Goal: Task Accomplishment & Management: Use online tool/utility

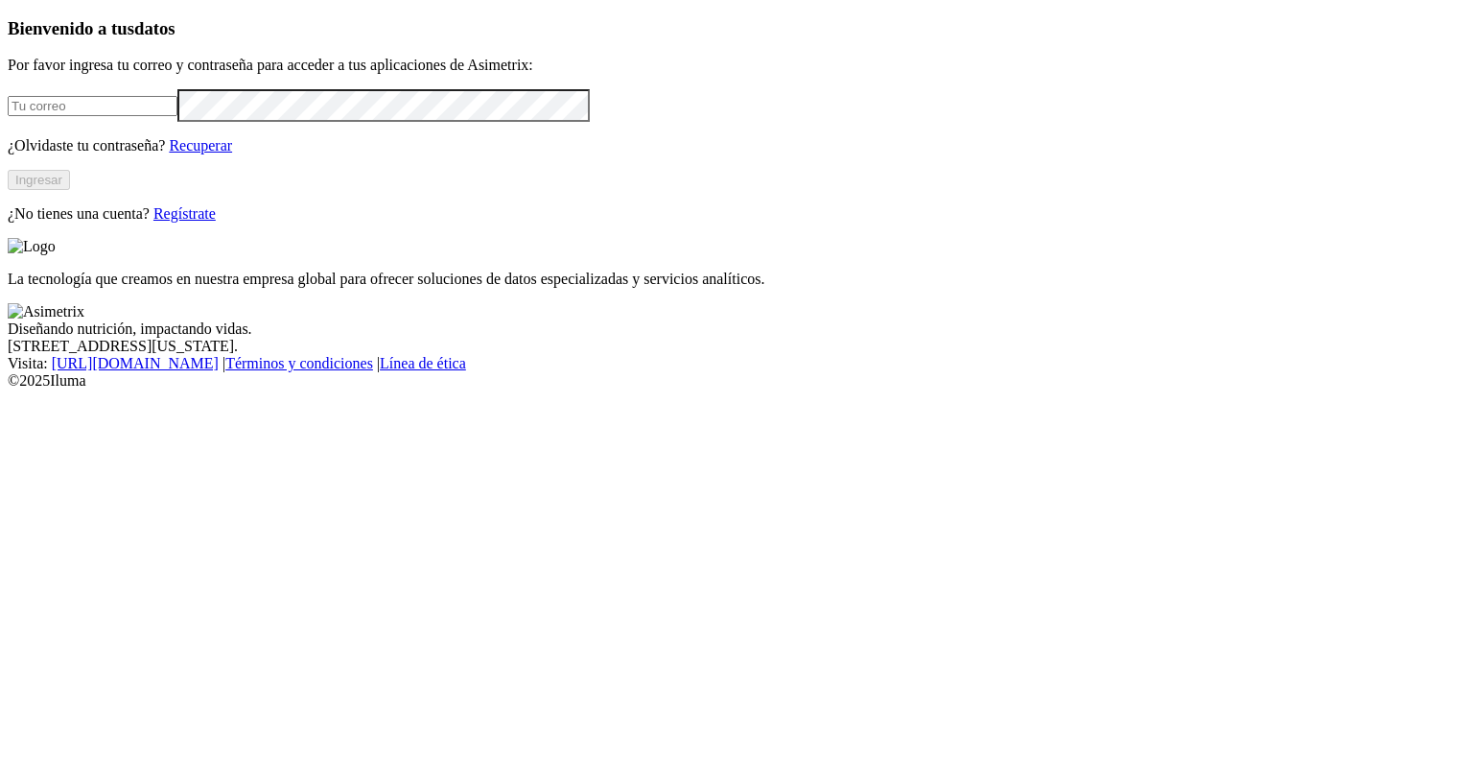
type input "[PERSON_NAME][EMAIL_ADDRESS][PERSON_NAME][DOMAIN_NAME]"
click at [70, 190] on button "Ingresar" at bounding box center [39, 180] width 62 height 20
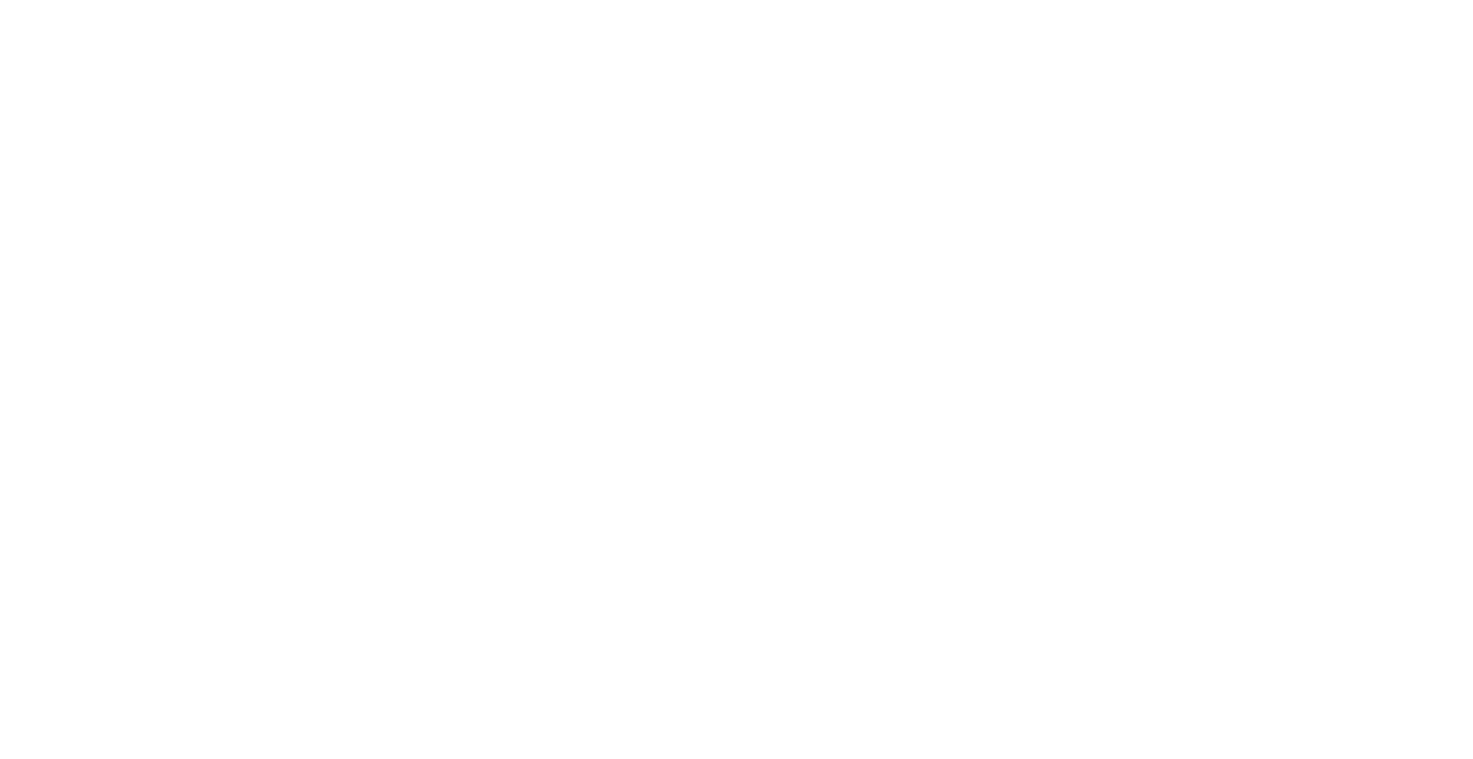
type input "AGO25"
